Goal: Information Seeking & Learning: Find specific fact

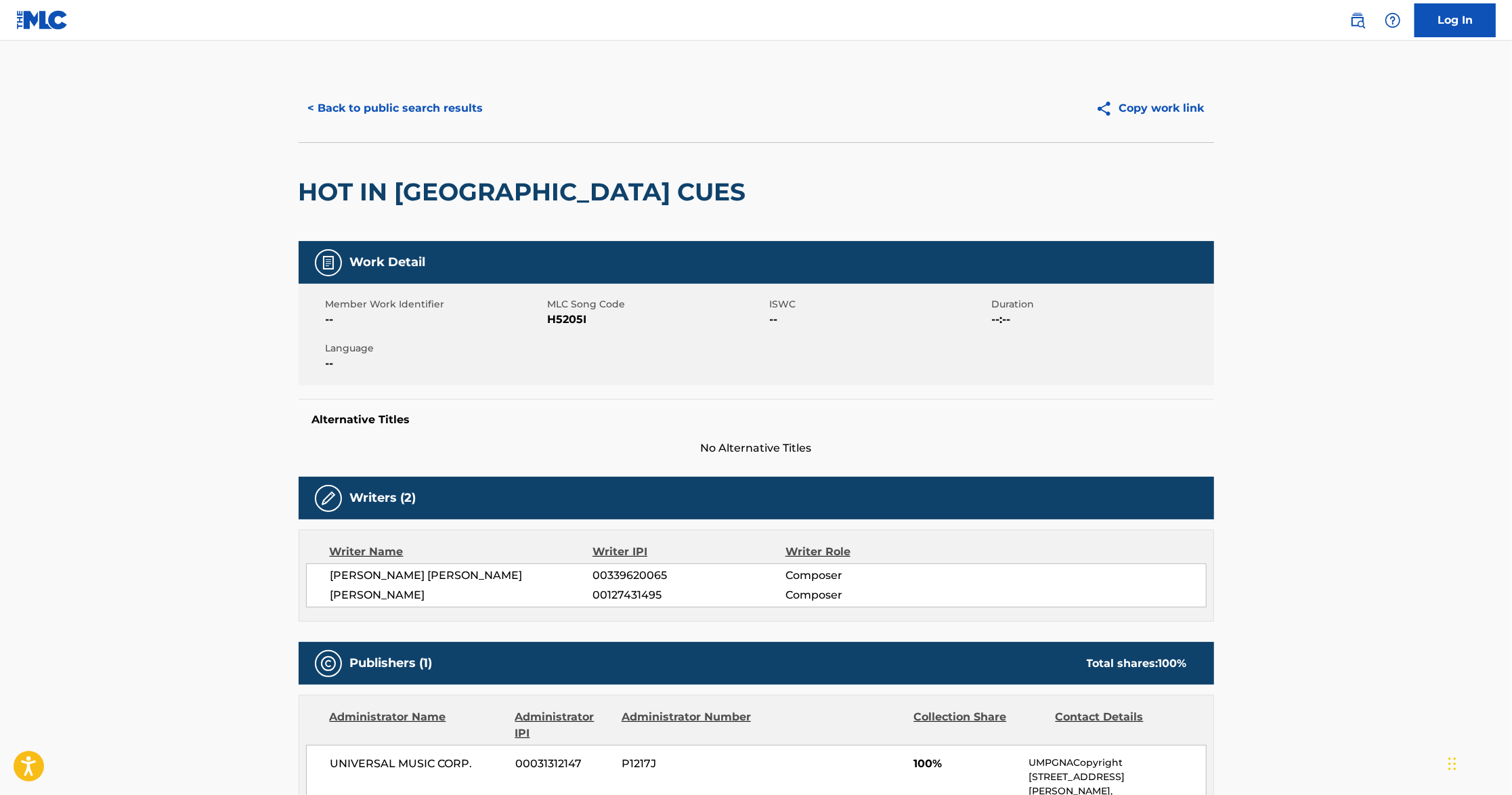
click at [333, 110] on button "< Back to public search results" at bounding box center [396, 108] width 194 height 34
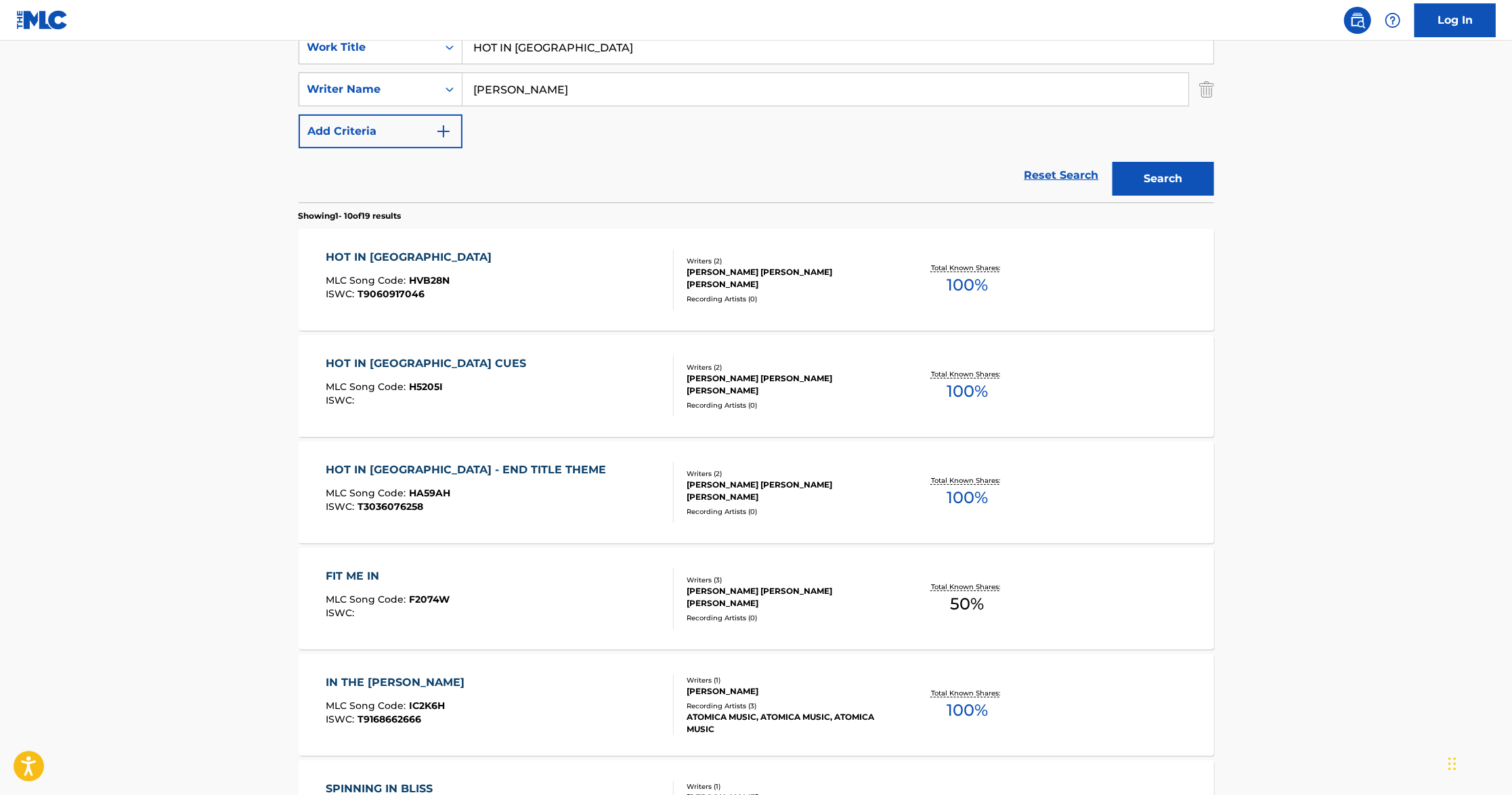
click at [622, 274] on div "HOT IN [GEOGRAPHIC_DATA] MLC Song Code : HVB28N ISWC : T9060917046" at bounding box center [500, 280] width 348 height 61
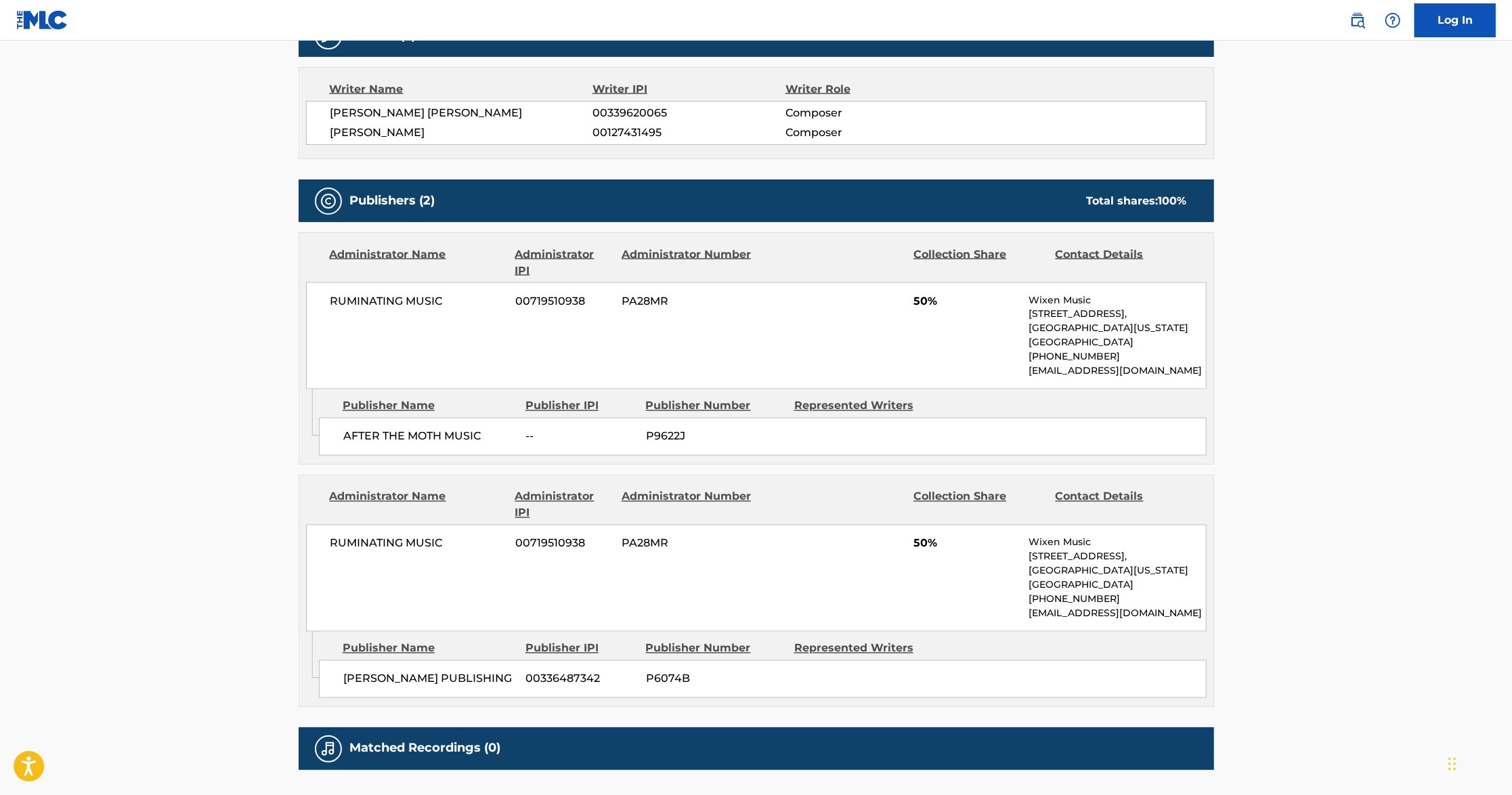
scroll to position [6579, 0]
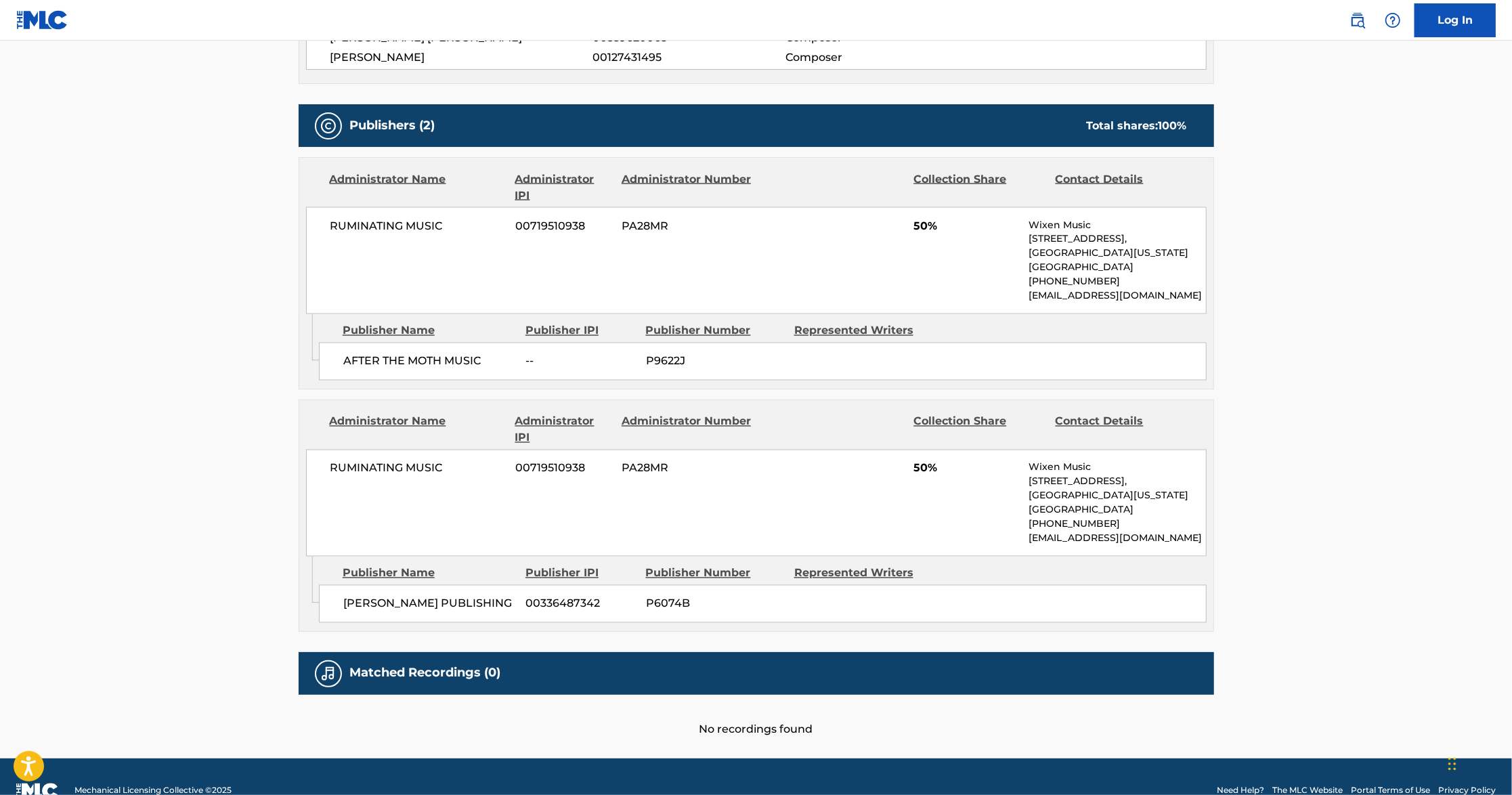
scroll to position [271, 0]
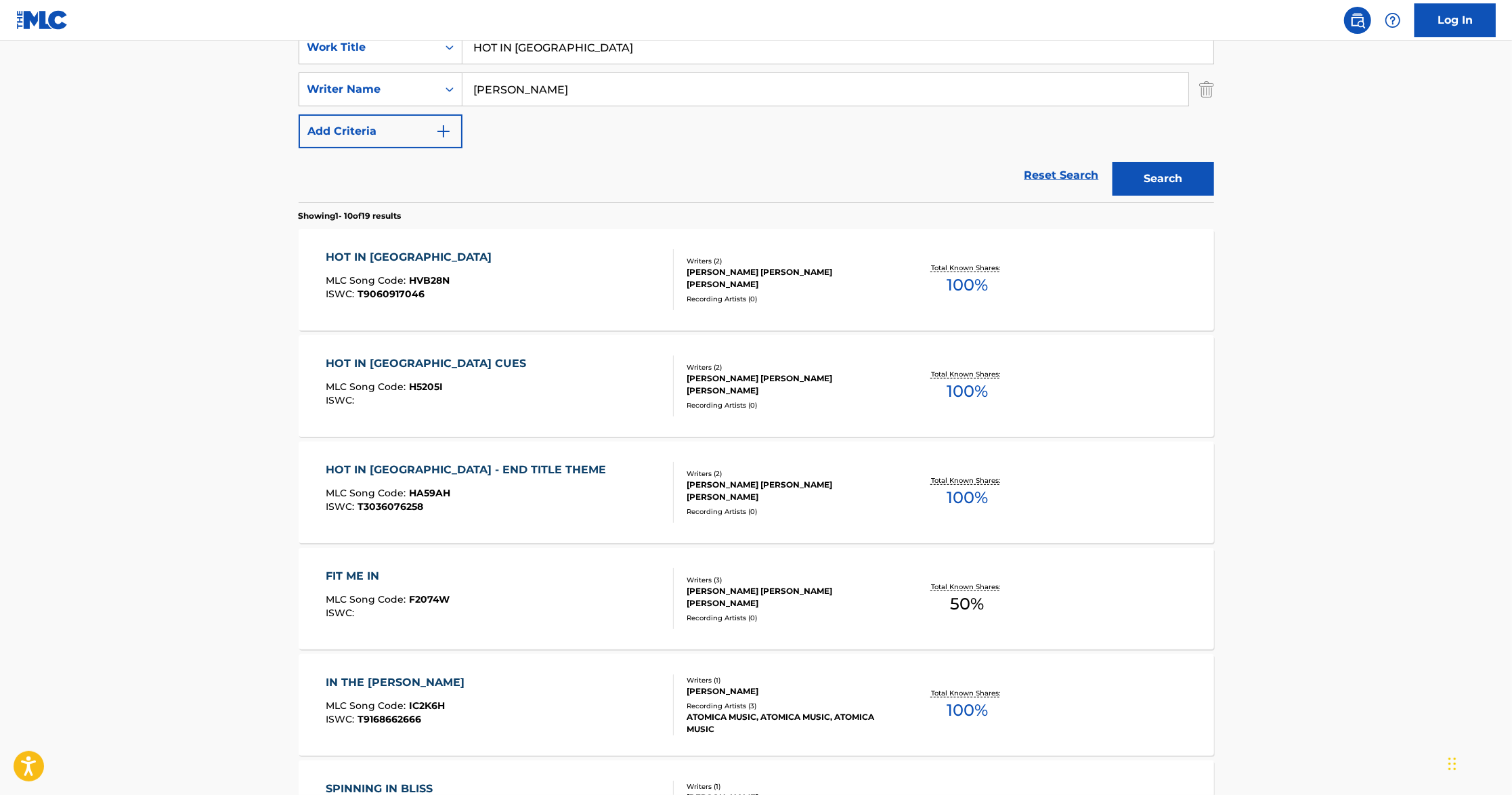
click at [848, 404] on div "Recording Artists ( 0 )" at bounding box center [789, 405] width 205 height 10
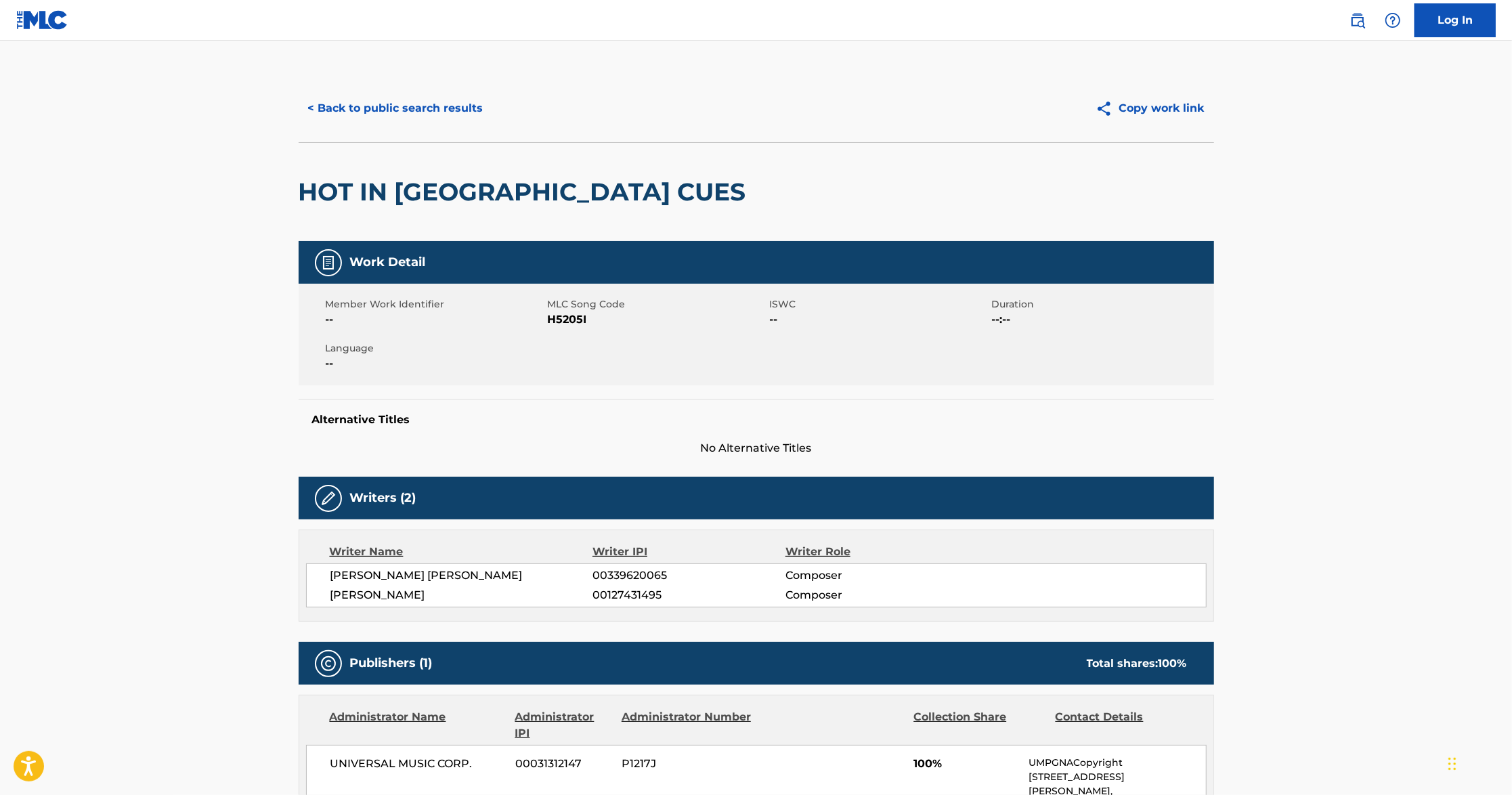
click at [309, 109] on button "< Back to public search results" at bounding box center [396, 108] width 194 height 34
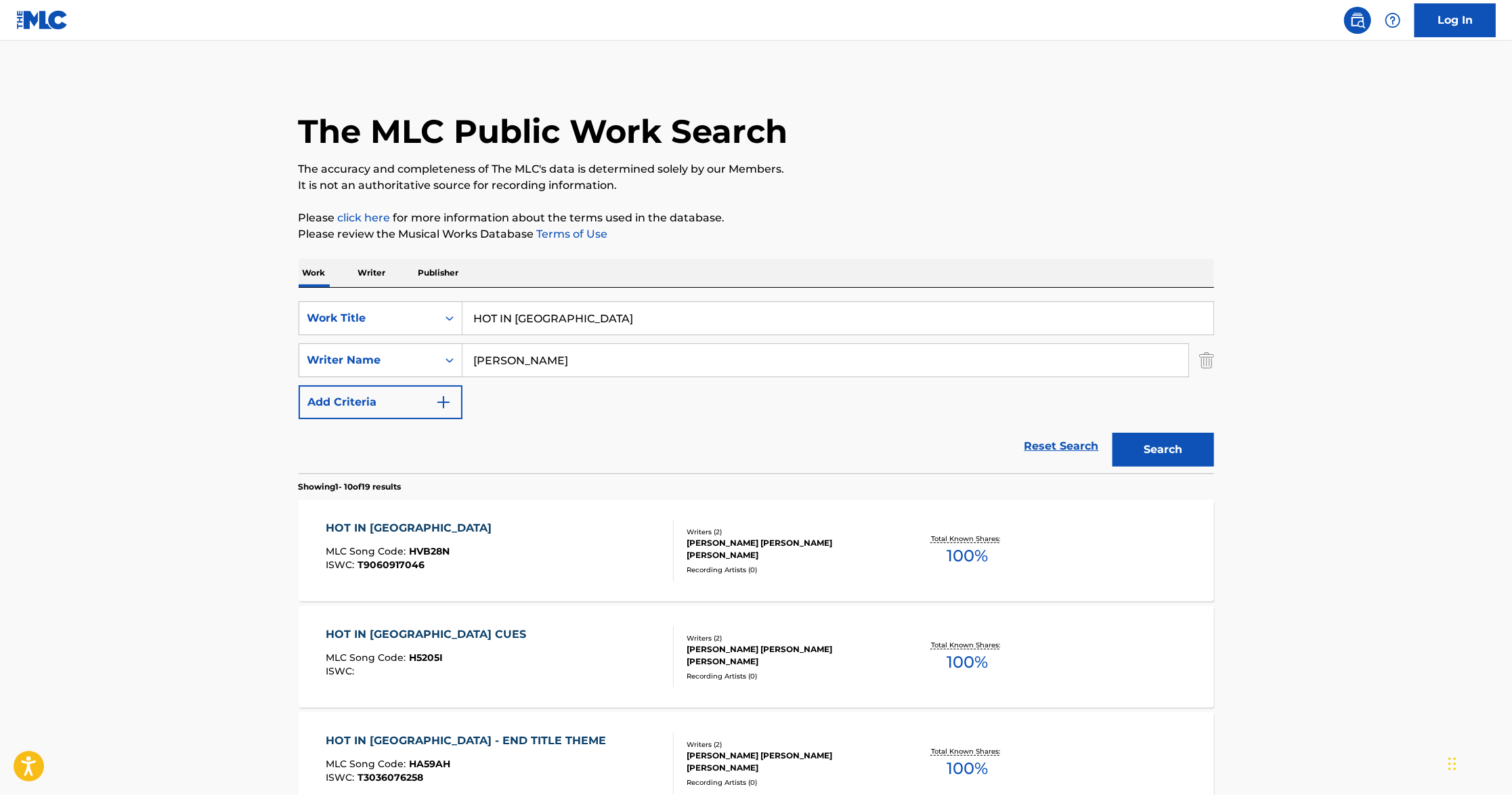
scroll to position [271, 0]
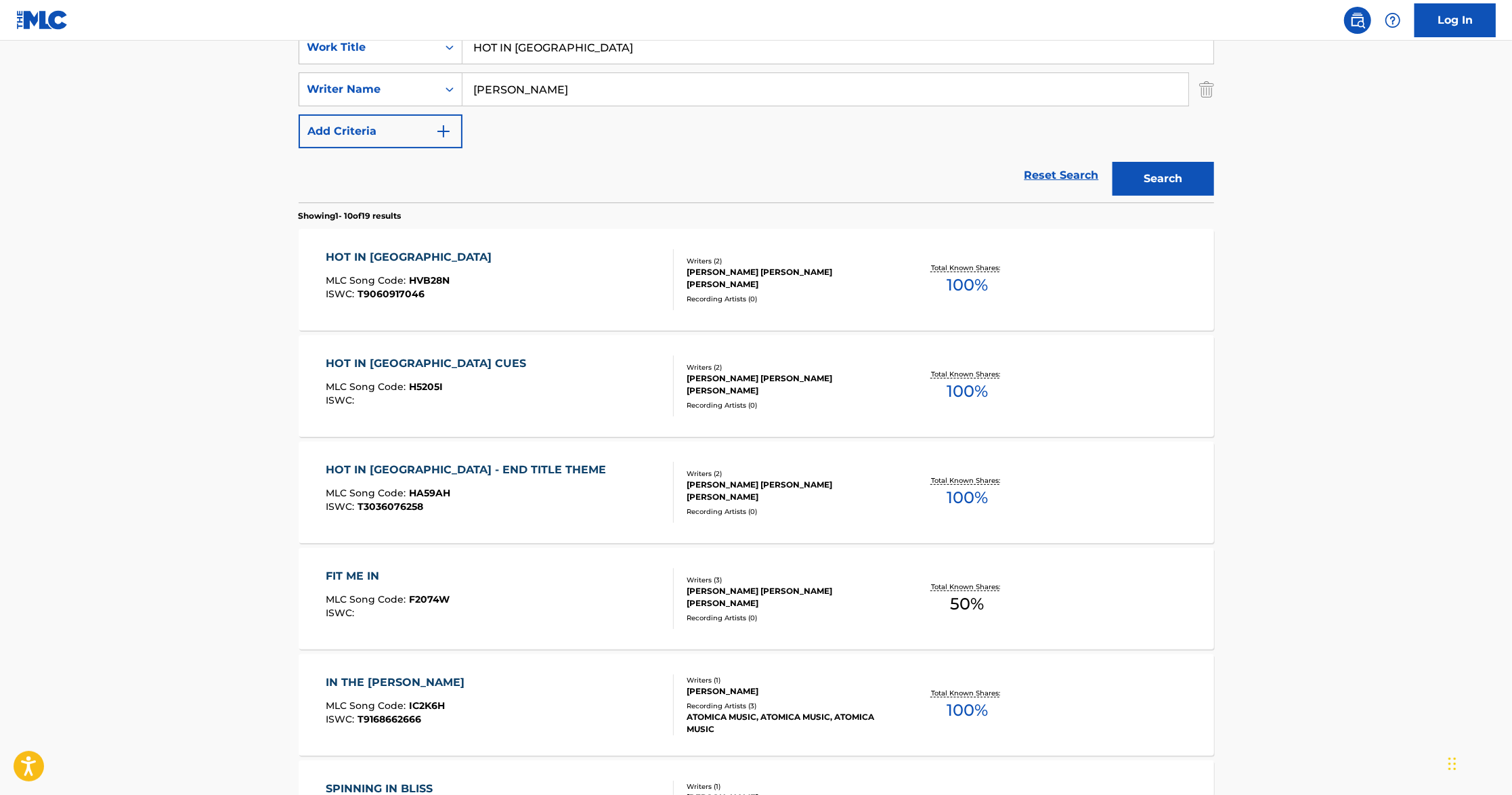
click at [602, 483] on div "HOT IN [GEOGRAPHIC_DATA] - END TITLE THEME MLC Song Code : HA59AH ISWC : T30360…" at bounding box center [500, 493] width 348 height 61
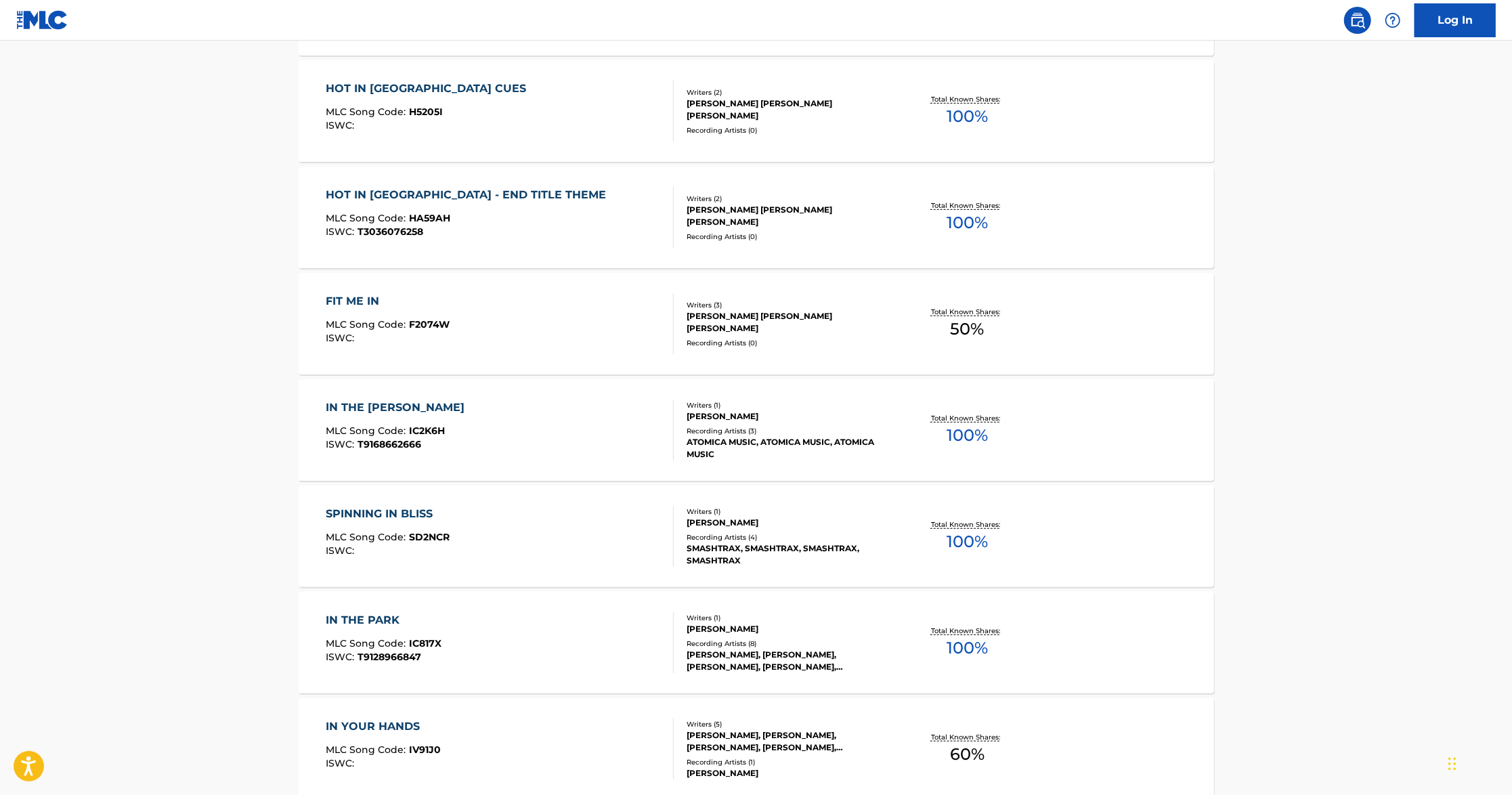
scroll to position [542, 0]
